Goal: Book appointment/travel/reservation

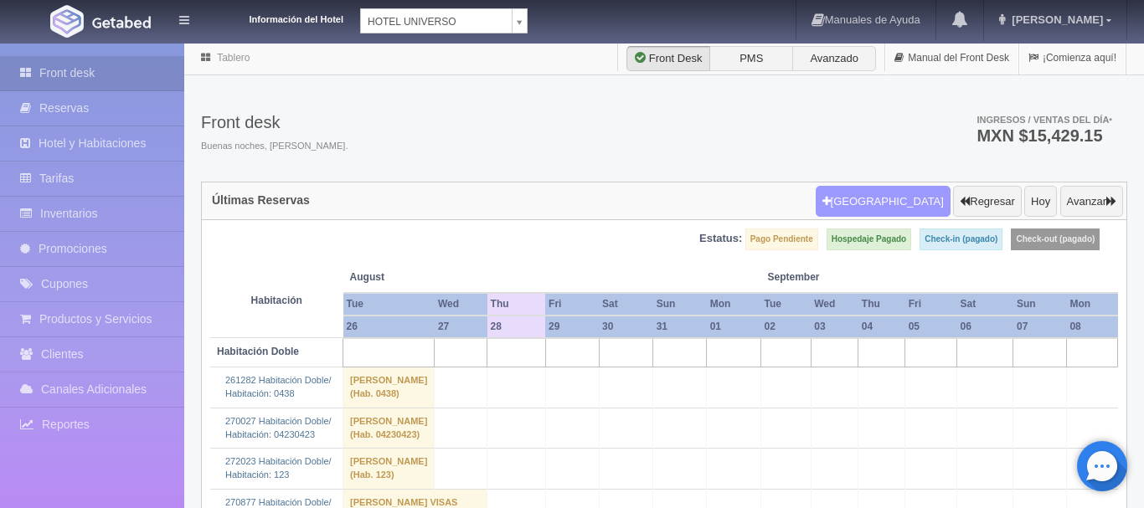
click at [901, 208] on button "Nueva Reserva" at bounding box center [883, 202] width 135 height 32
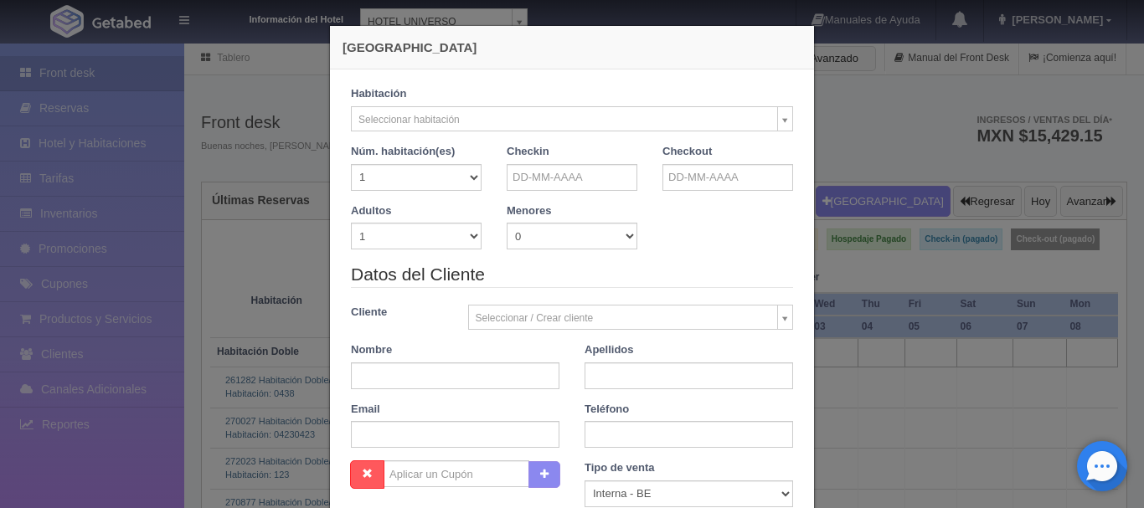
checkbox input "false"
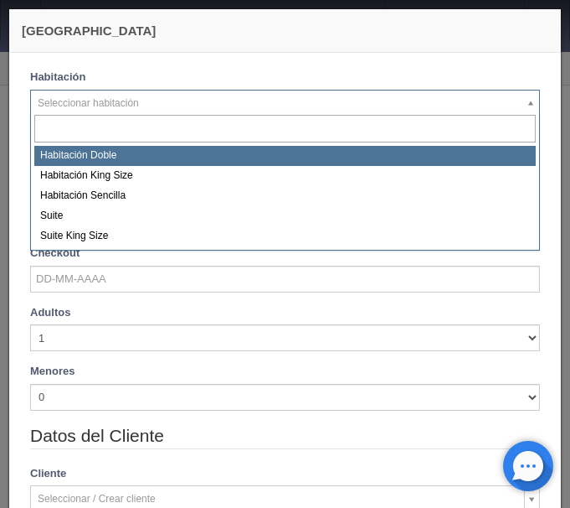
select select "583"
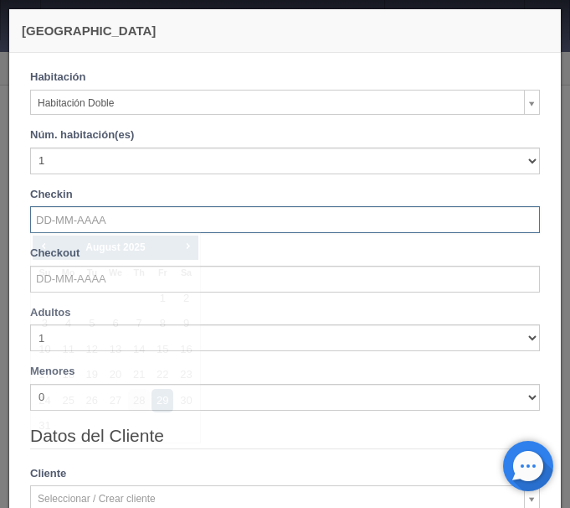
click at [101, 224] on input "text" at bounding box center [285, 219] width 510 height 27
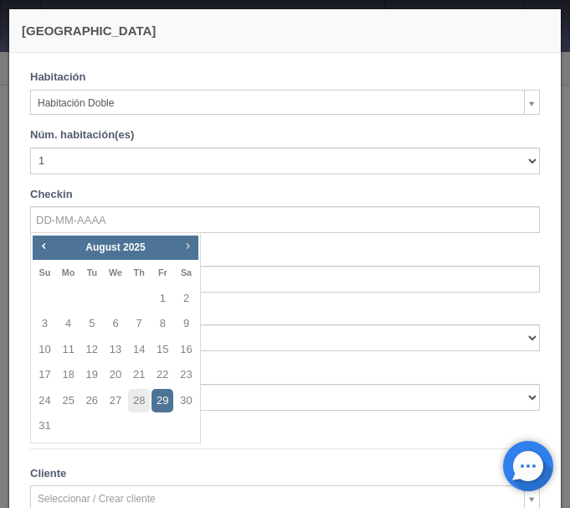
click at [183, 255] on link "Next" at bounding box center [187, 246] width 18 height 18
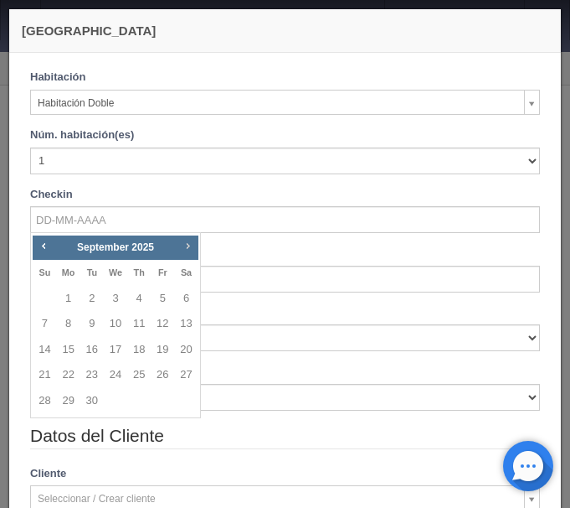
click at [183, 255] on link "Next" at bounding box center [187, 246] width 18 height 18
click at [183, 254] on link "Next" at bounding box center [187, 246] width 18 height 18
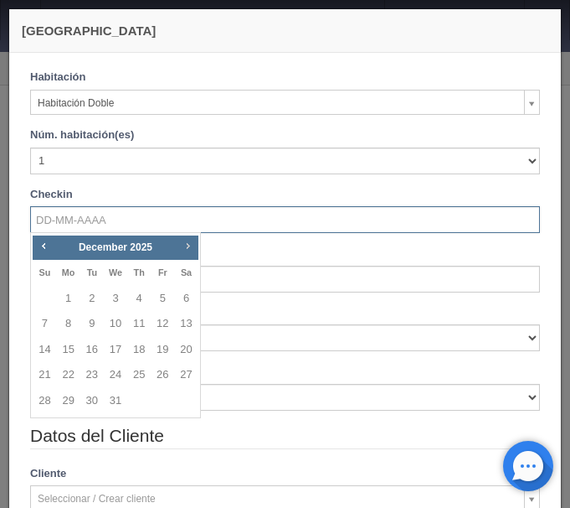
checkbox input "false"
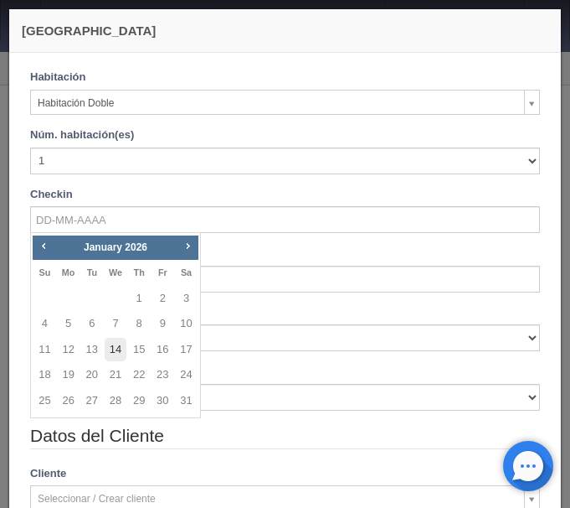
click at [119, 345] on link "14" at bounding box center [116, 350] width 22 height 24
type input "14-01-2026"
checkbox input "false"
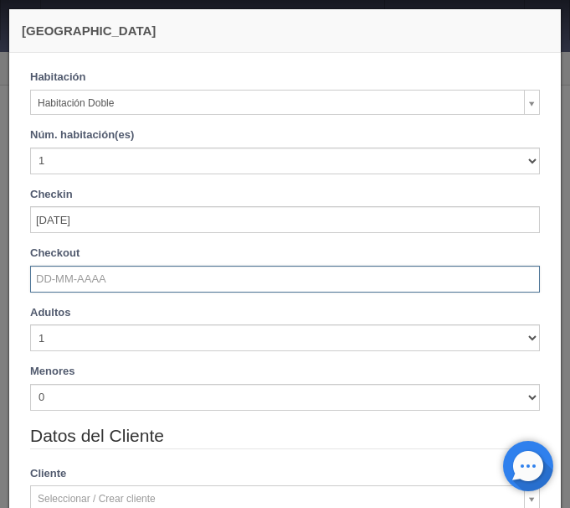
click at [99, 279] on input "text" at bounding box center [285, 278] width 510 height 27
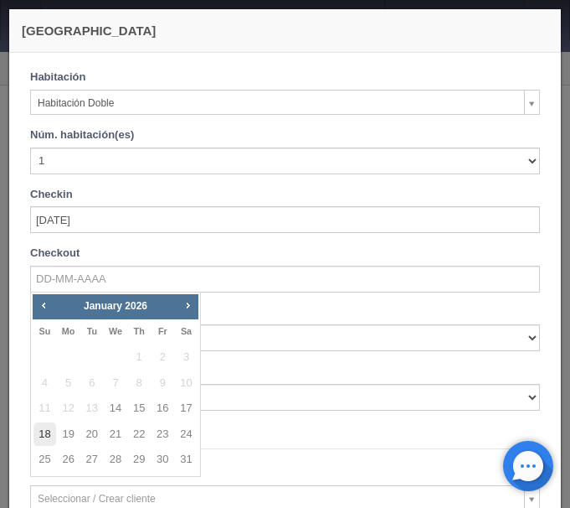
click at [50, 437] on link "18" at bounding box center [45, 434] width 22 height 24
type input "18-01-2026"
checkbox input "false"
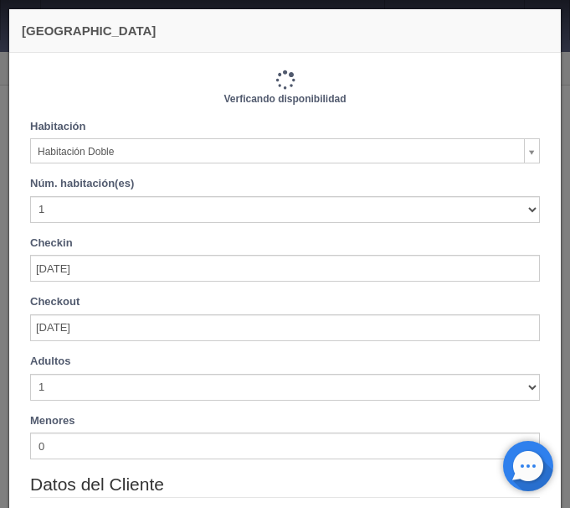
type input "4120.00"
checkbox input "false"
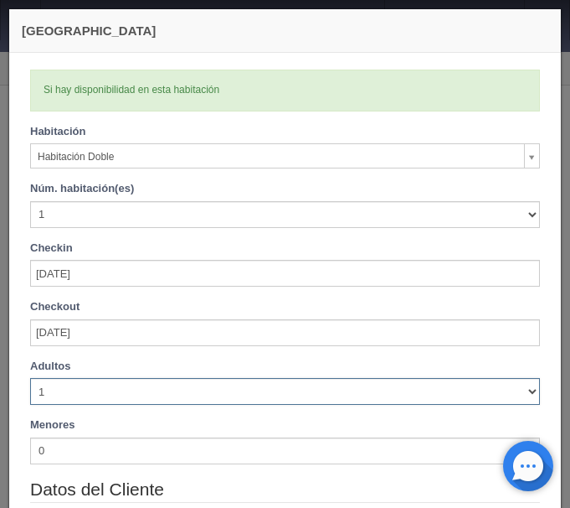
click at [30, 378] on select "1 2 3 4 5 6 7 8 9 10" at bounding box center [285, 391] width 510 height 27
select select "3"
click option "3" at bounding box center [0, 0] width 0 height 0
checkbox input "false"
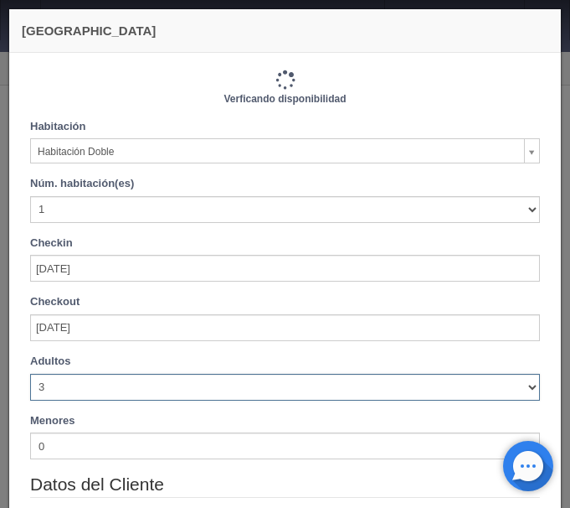
type input "4440.00"
checkbox input "false"
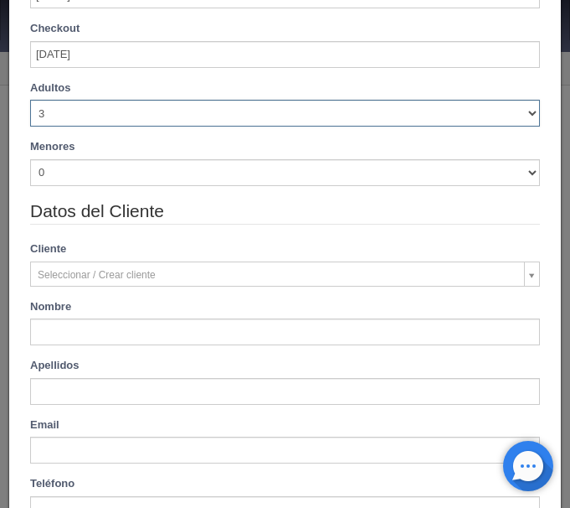
scroll to position [281, 0]
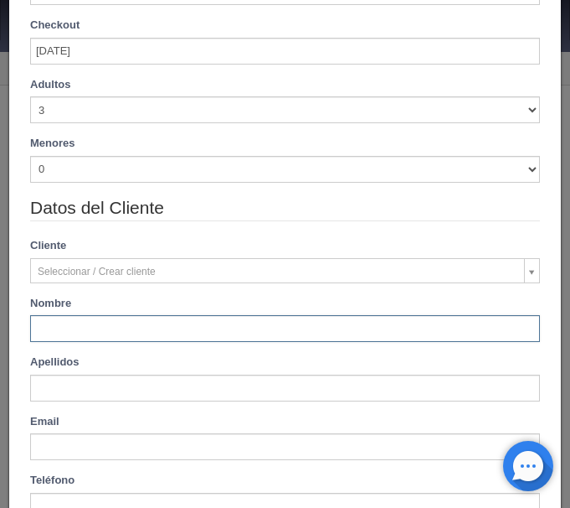
click at [105, 325] on input "text" at bounding box center [285, 328] width 510 height 27
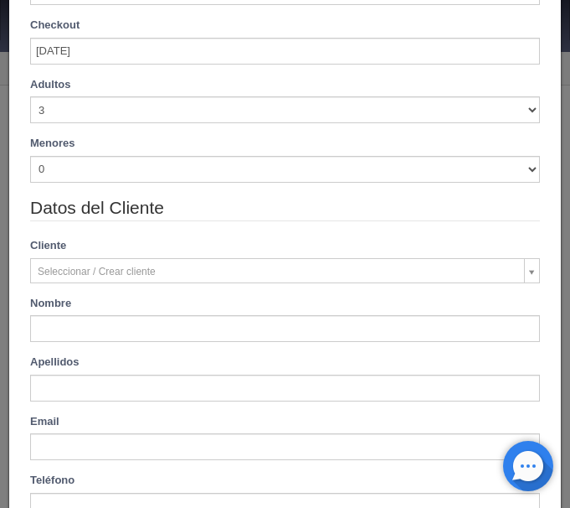
type input "William"
type input "Solano Salazar"
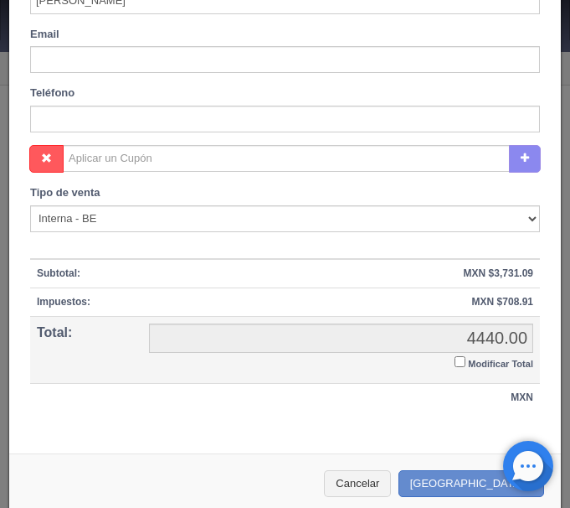
scroll to position [683, 0]
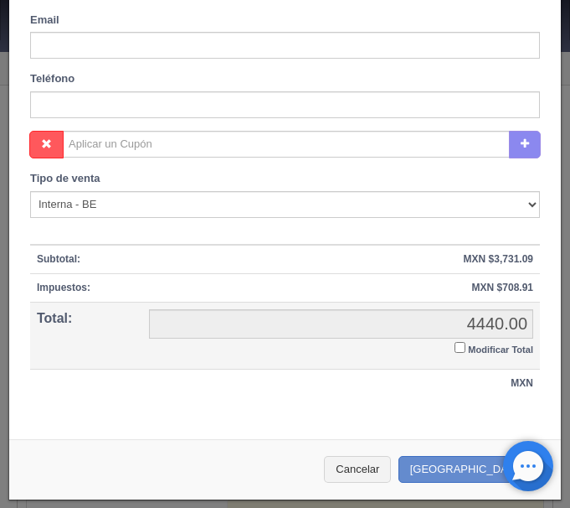
click at [459, 343] on input "Modificar Total" at bounding box center [460, 347] width 11 height 11
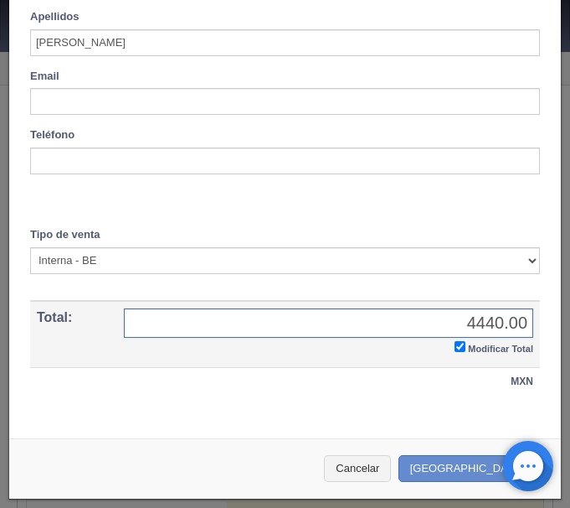
checkbox input "true"
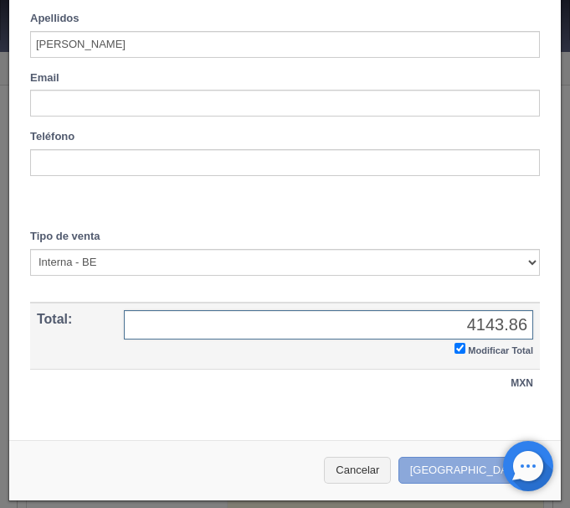
type input "4143.86"
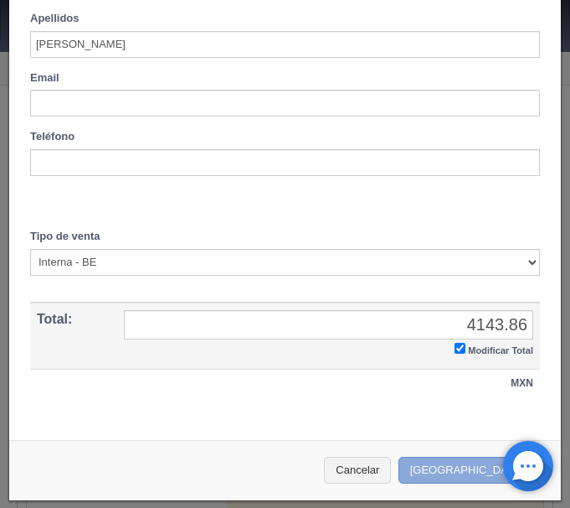
click at [457, 469] on button "Crear Reserva" at bounding box center [472, 470] width 146 height 28
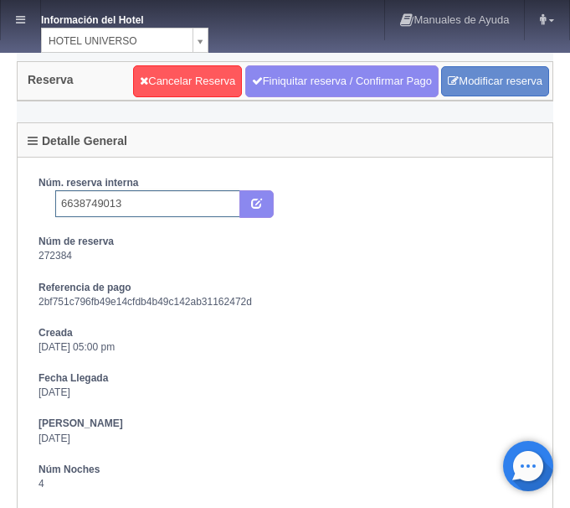
click at [142, 205] on input "6638749013" at bounding box center [147, 203] width 185 height 27
type input "6638749013 Booking"
click at [259, 201] on icon "submit" at bounding box center [256, 202] width 11 height 11
click at [20, 20] on icon at bounding box center [20, 19] width 9 height 11
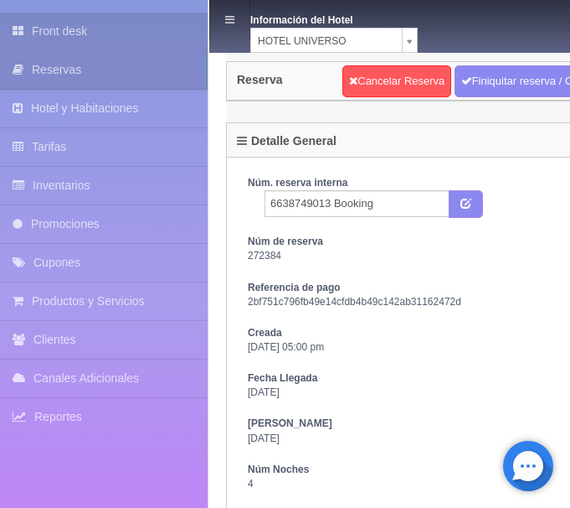
click at [41, 36] on link "Front desk" at bounding box center [104, 32] width 208 height 38
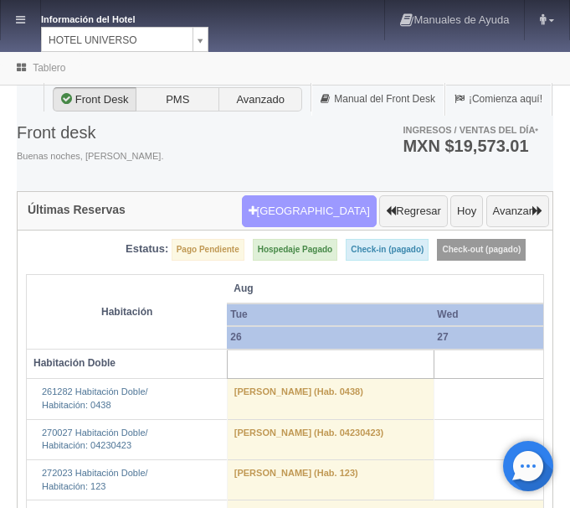
click at [321, 215] on button "Nueva Reserva" at bounding box center [309, 211] width 135 height 32
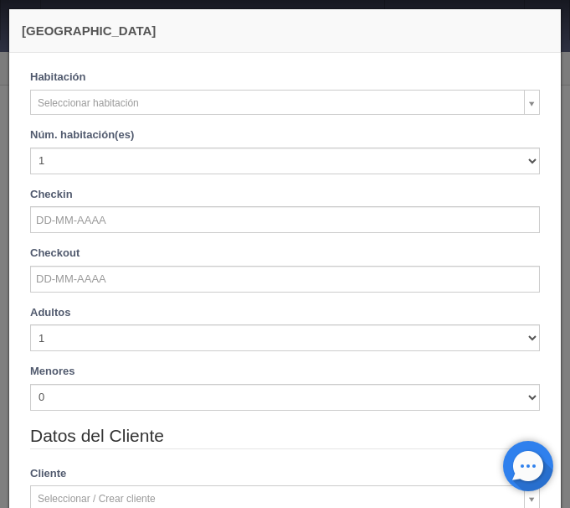
checkbox input "false"
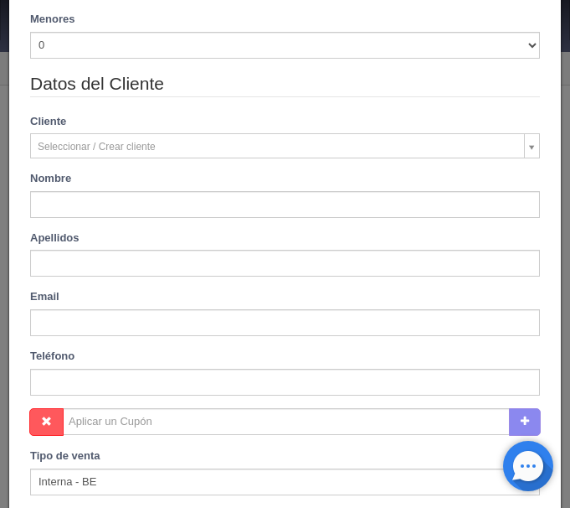
scroll to position [629, 0]
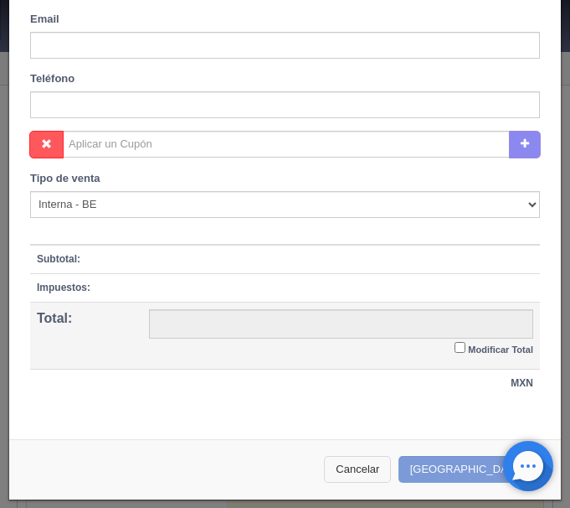
click at [391, 469] on button "Cancelar" at bounding box center [357, 470] width 67 height 28
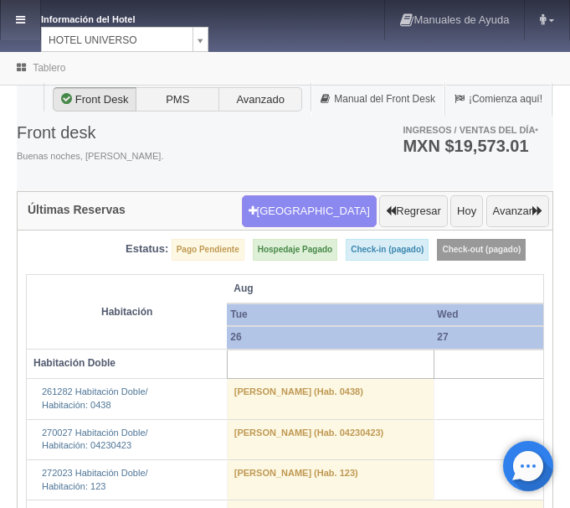
click at [23, 20] on icon at bounding box center [20, 19] width 9 height 11
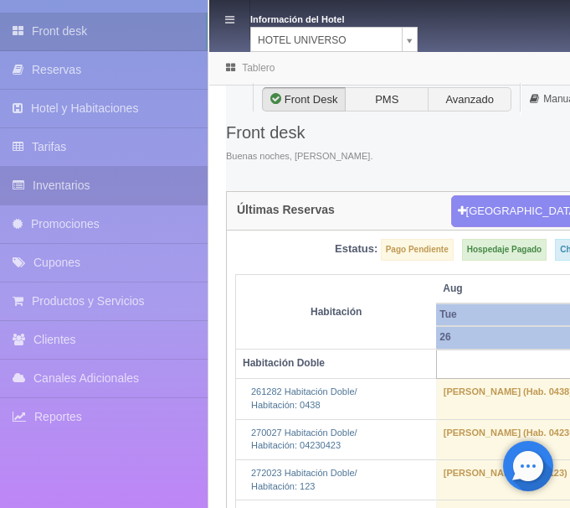
click at [77, 190] on link "Inventarios" at bounding box center [104, 186] width 208 height 38
